Goal: Task Accomplishment & Management: Understand process/instructions

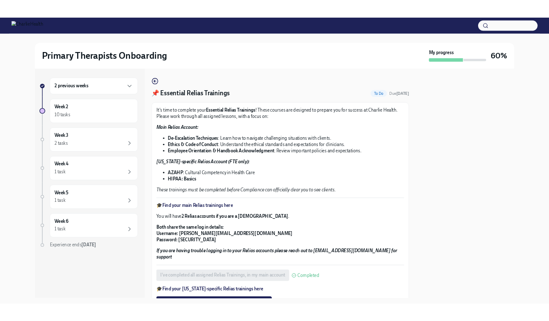
scroll to position [75, 0]
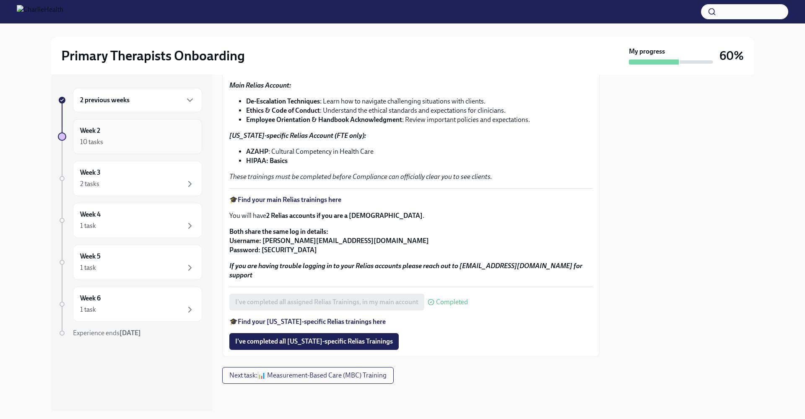
click at [138, 138] on div "10 tasks" at bounding box center [137, 142] width 115 height 10
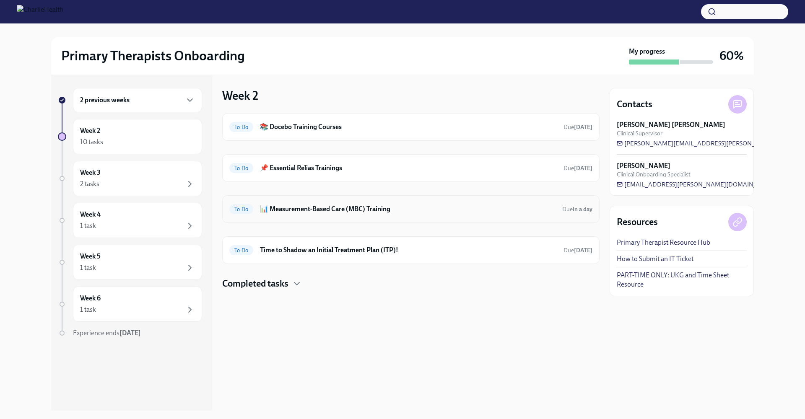
click at [320, 209] on h6 "📊 Measurement-Based Care (MBC) Training" at bounding box center [408, 209] width 296 height 9
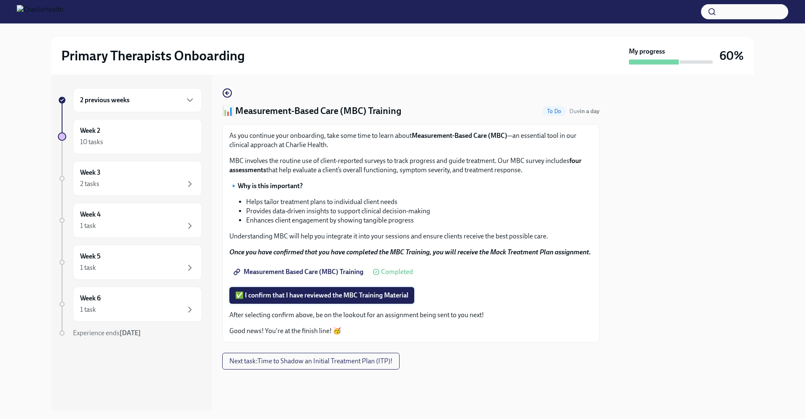
click at [327, 294] on span "✅ I confirm that I have reviewed the MBC Training Material" at bounding box center [321, 295] width 173 height 8
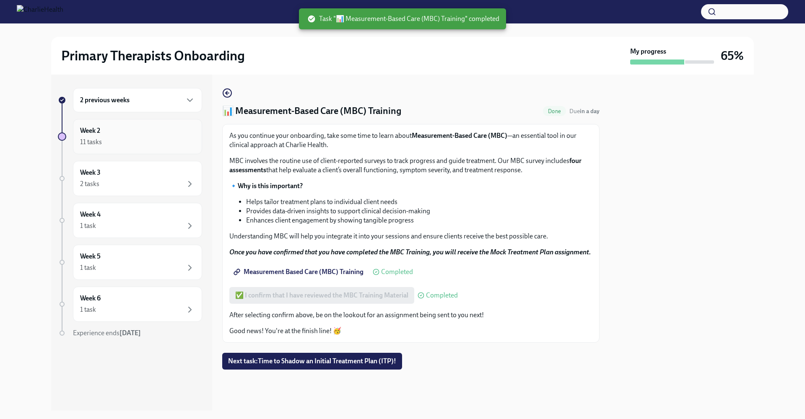
click at [119, 139] on div "11 tasks" at bounding box center [137, 142] width 115 height 10
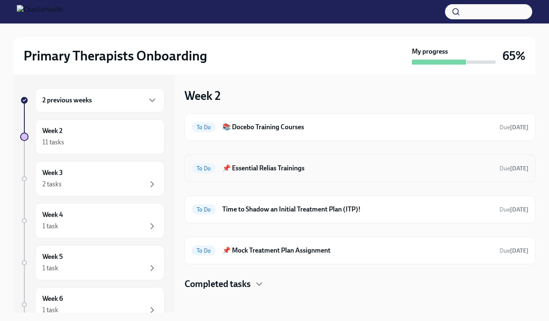
click at [298, 168] on h6 "📌 Essential Relias Trainings" at bounding box center [357, 168] width 270 height 9
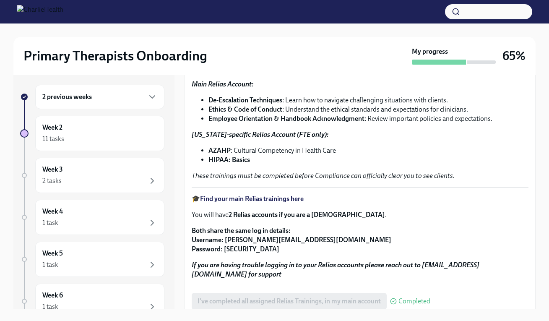
scroll to position [147, 0]
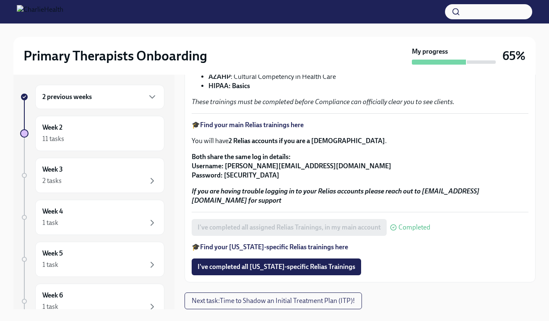
click at [263, 268] on span "I've completed all [US_STATE]-specific Relias Trainings" at bounding box center [277, 267] width 158 height 8
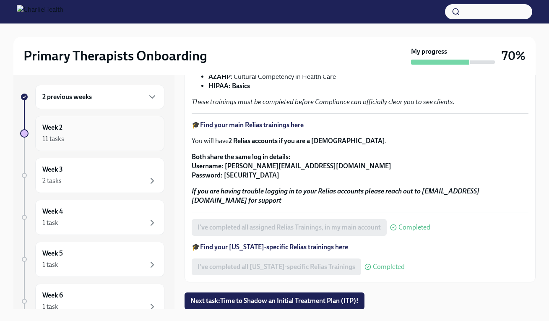
click at [47, 132] on h6 "Week 2" at bounding box center [52, 127] width 20 height 9
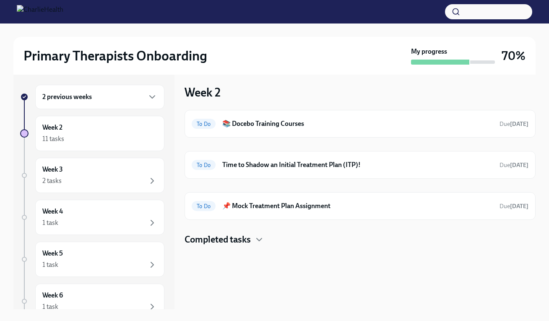
click at [86, 99] on h6 "2 previous weeks" at bounding box center [66, 96] width 49 height 9
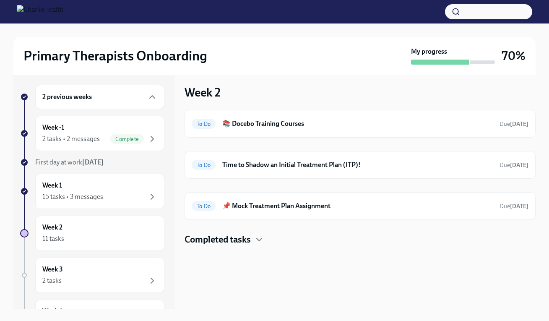
click at [87, 100] on h6 "2 previous weeks" at bounding box center [66, 96] width 49 height 9
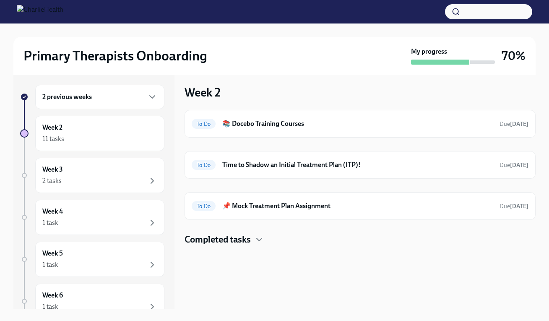
click at [88, 100] on h6 "2 previous weeks" at bounding box center [66, 96] width 49 height 9
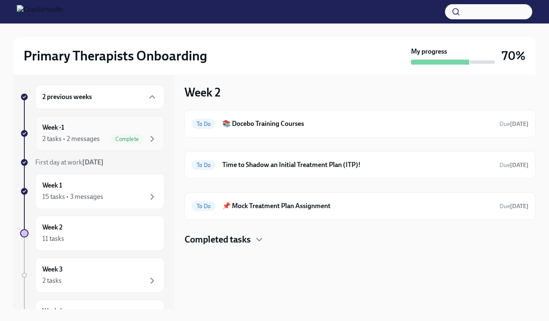
click at [91, 128] on div "Week -1 2 tasks • 2 messages Complete" at bounding box center [99, 133] width 115 height 21
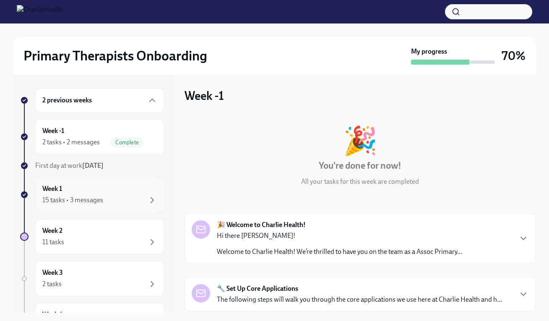
click at [76, 198] on div "15 tasks • 3 messages" at bounding box center [72, 199] width 61 height 9
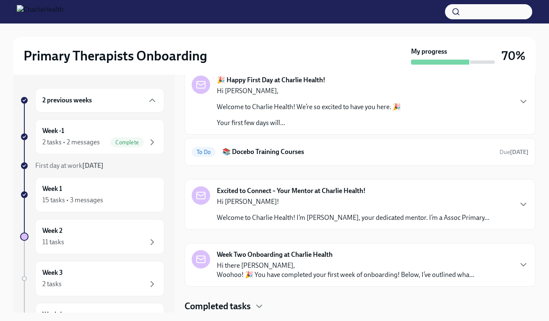
scroll to position [123, 0]
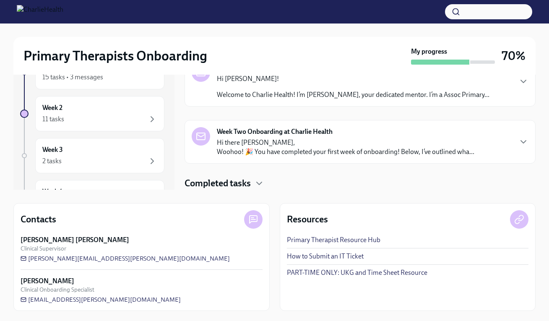
click at [221, 145] on p "Hi there [PERSON_NAME], Woohoo! 🎉 You have completed your first week of onboard…" at bounding box center [345, 147] width 257 height 18
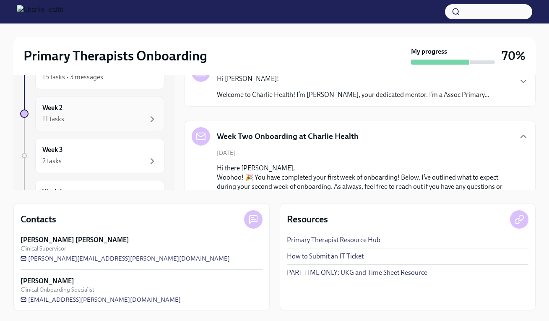
click at [128, 116] on div "11 tasks" at bounding box center [99, 119] width 115 height 10
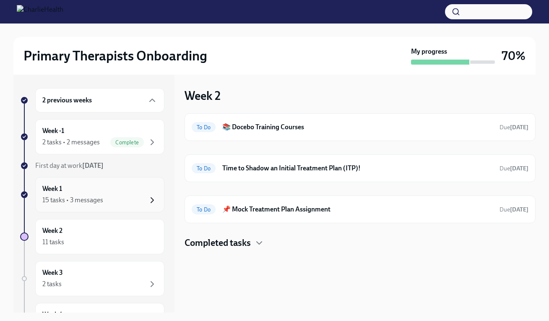
click at [147, 199] on icon "button" at bounding box center [152, 200] width 10 height 10
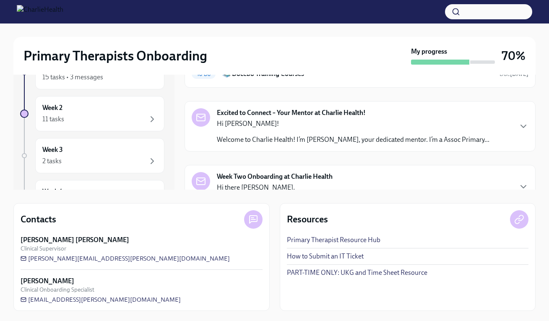
scroll to position [45, 0]
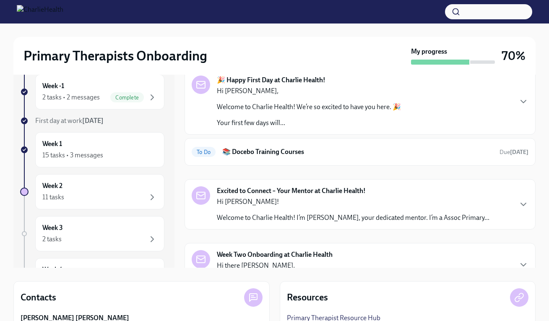
click at [281, 190] on strong "Excited to Connect – Your Mentor at Charlie Health!" at bounding box center [291, 190] width 149 height 9
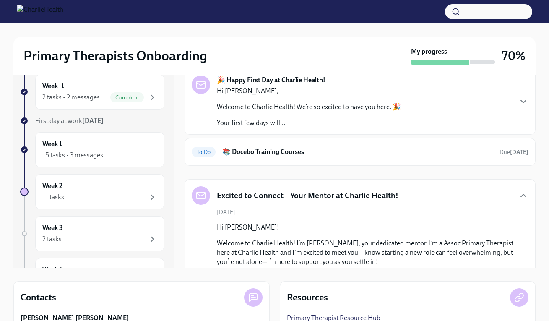
click at [281, 190] on h5 "Excited to Connect – Your Mentor at Charlie Health!" at bounding box center [308, 195] width 182 height 11
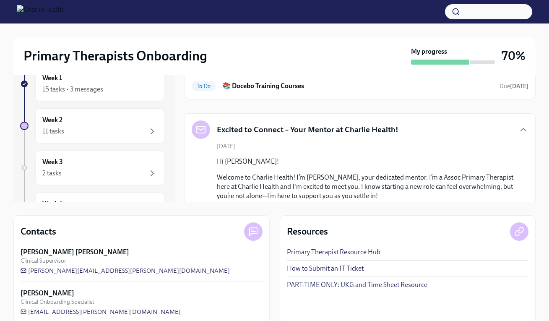
scroll to position [37, 0]
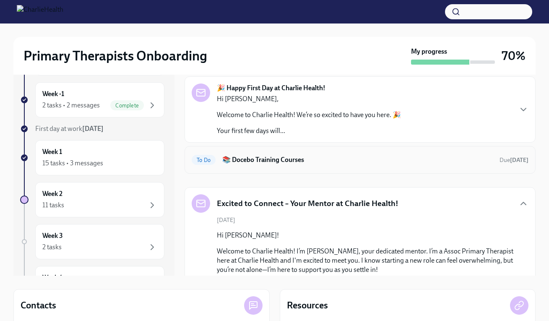
click at [286, 161] on h6 "📚 Docebo Training Courses" at bounding box center [357, 159] width 270 height 9
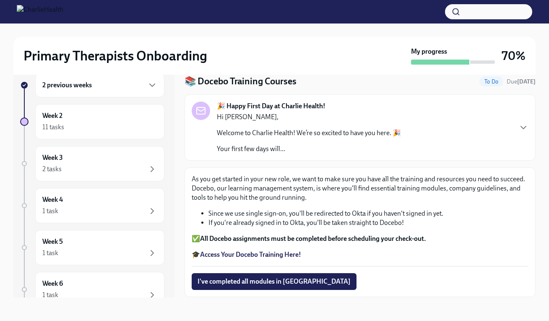
scroll to position [41, 0]
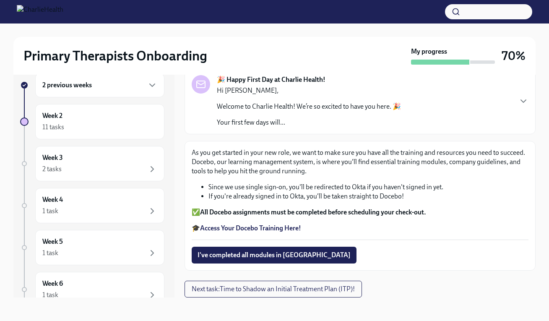
click at [268, 227] on strong "Access Your Docebo Training Here!" at bounding box center [250, 228] width 101 height 8
